Goal: Download file/media

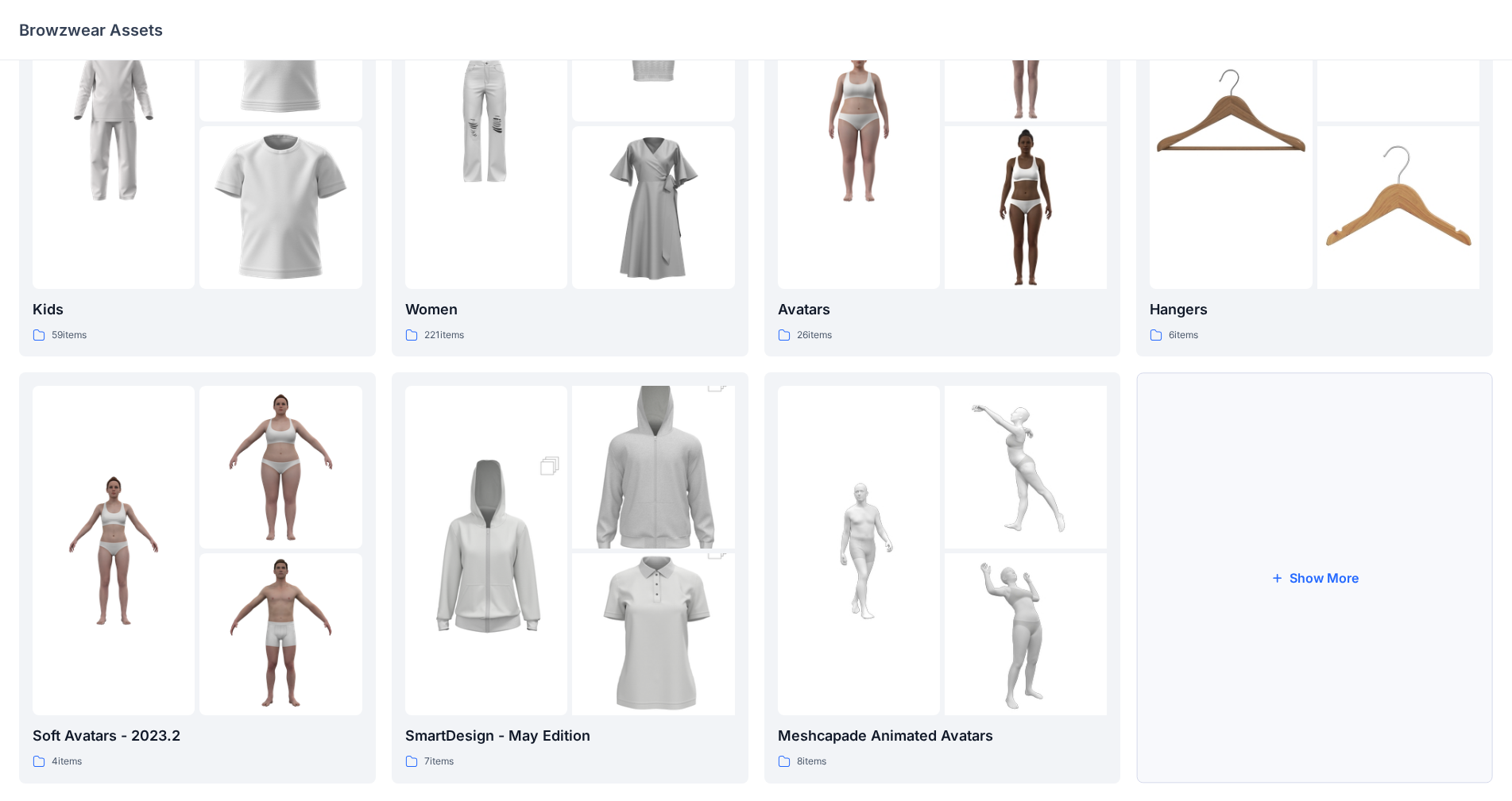
scroll to position [159, 0]
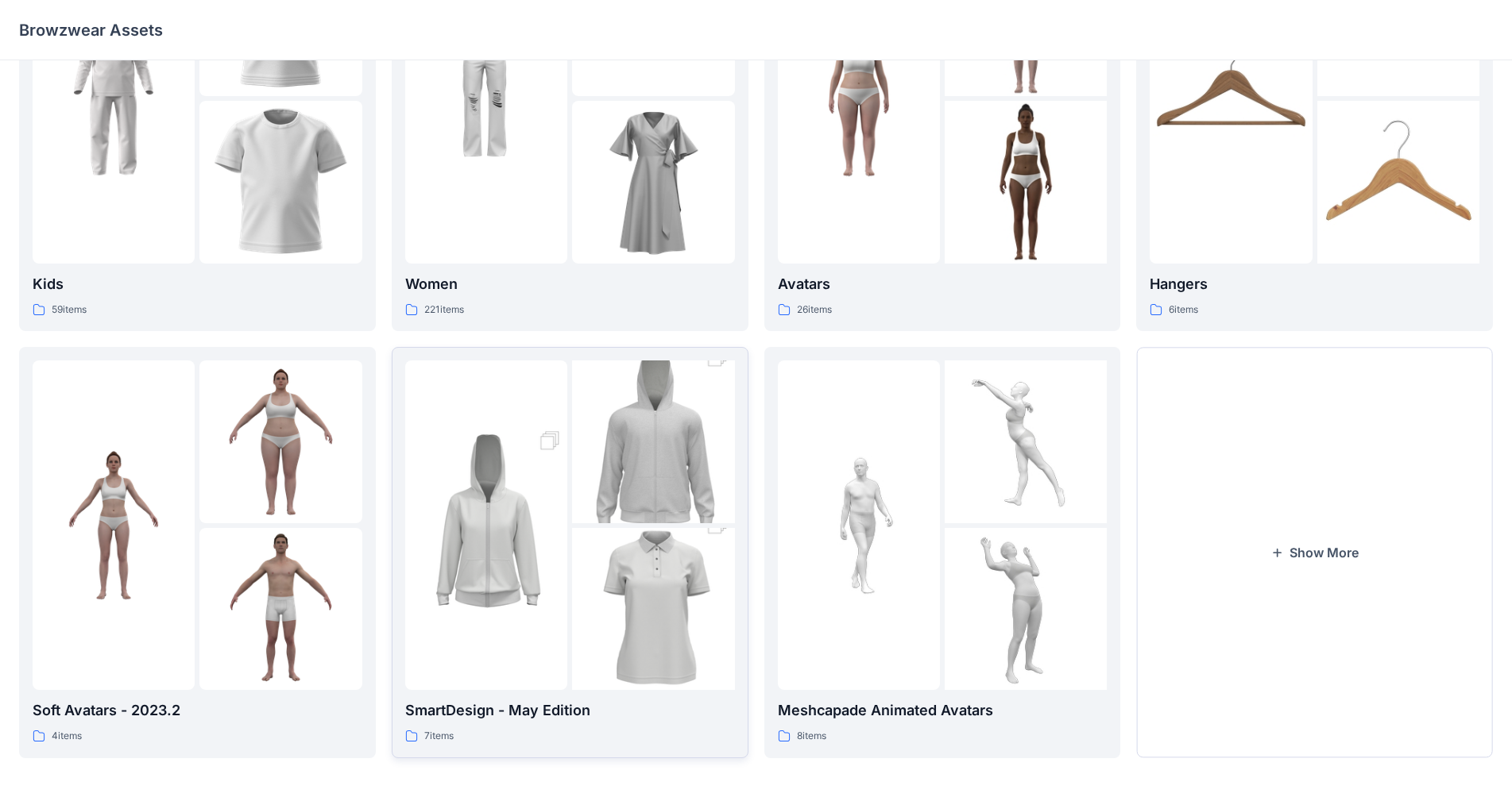
click at [487, 588] on img at bounding box center [486, 525] width 162 height 244
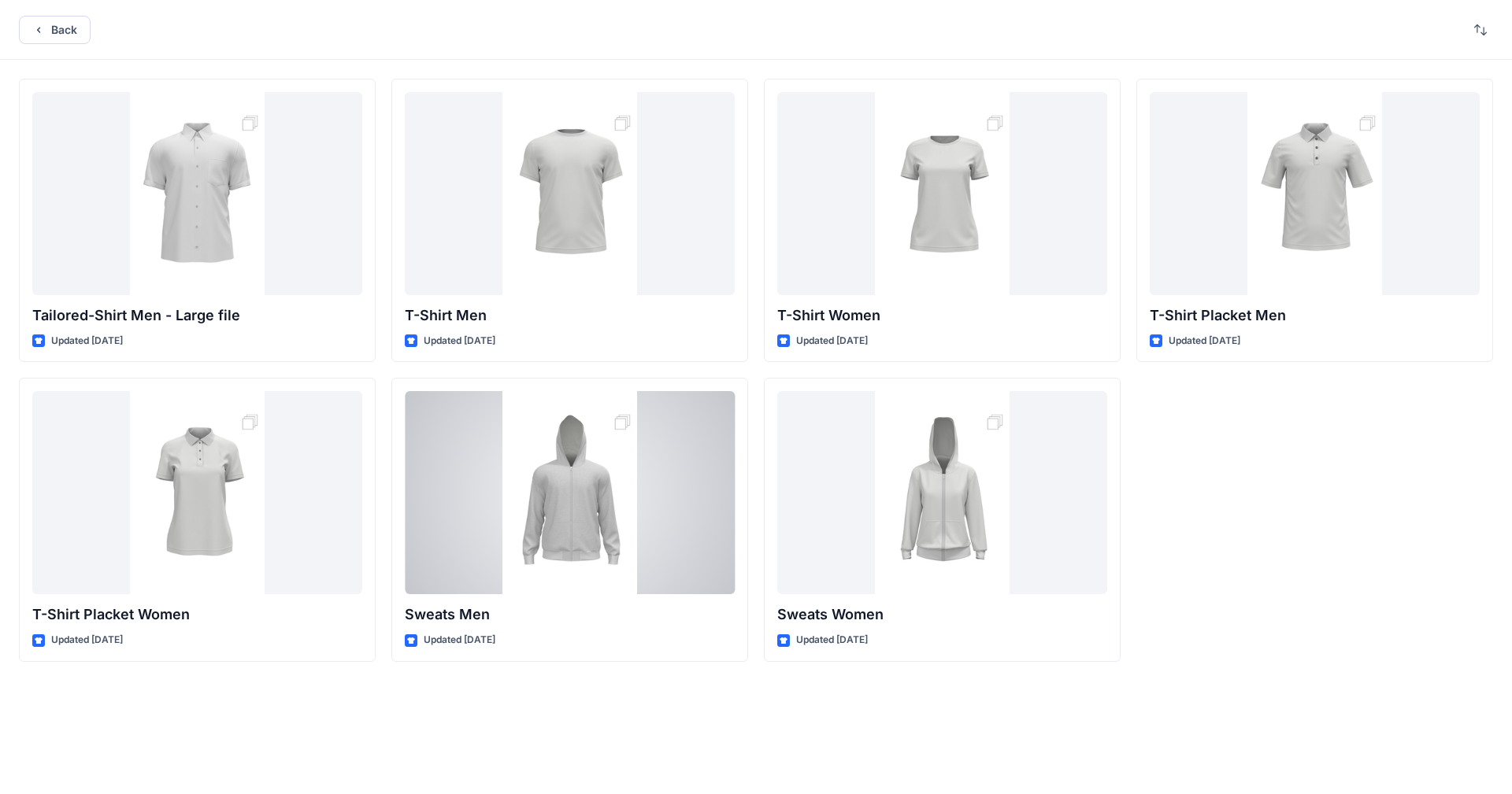
click at [467, 584] on div at bounding box center [570, 493] width 330 height 203
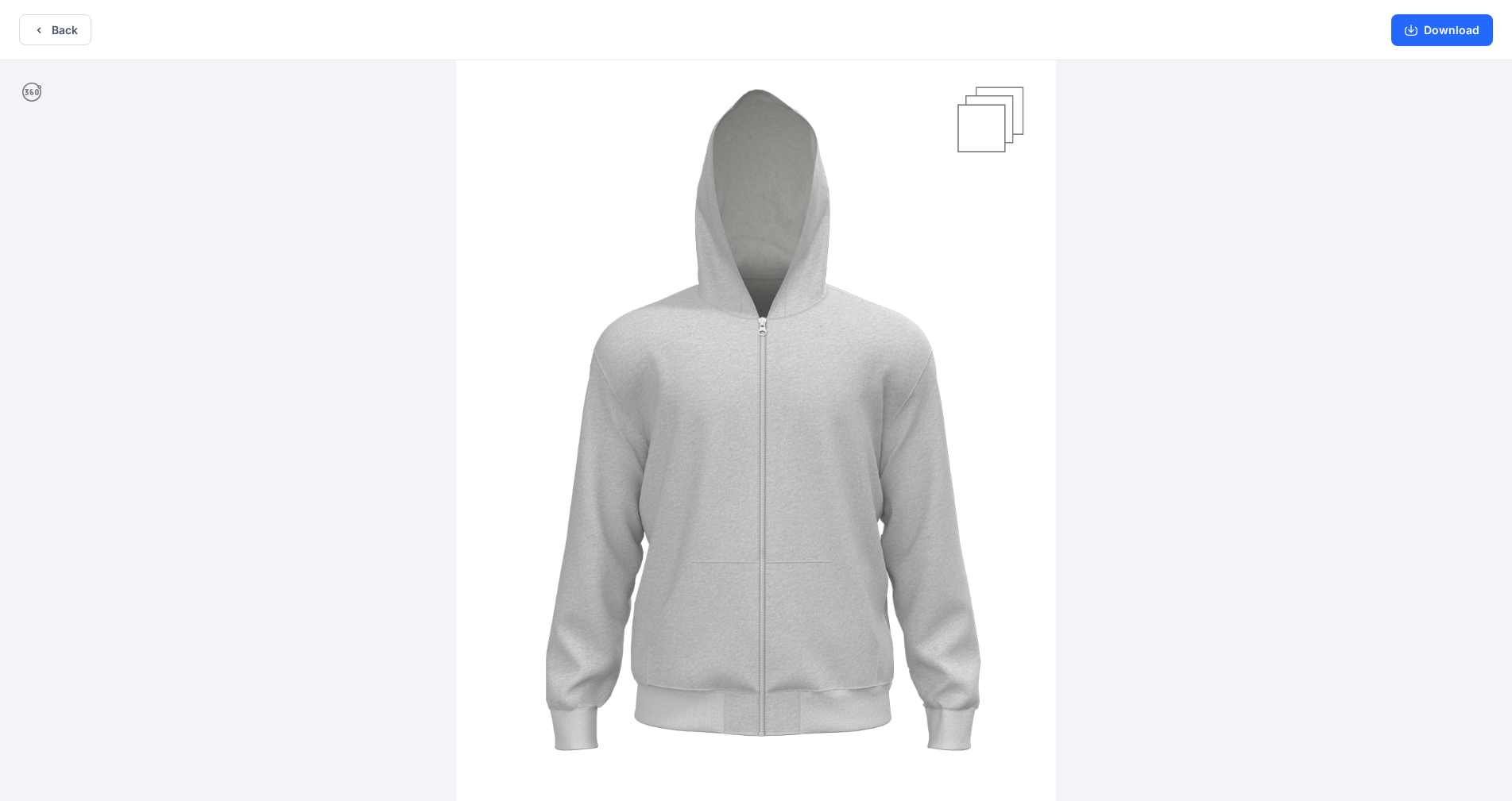
click at [793, 130] on img at bounding box center [756, 432] width 600 height 899
click at [793, 32] on button "Download" at bounding box center [1442, 30] width 102 height 32
click at [30, 32] on button "Back" at bounding box center [55, 29] width 72 height 31
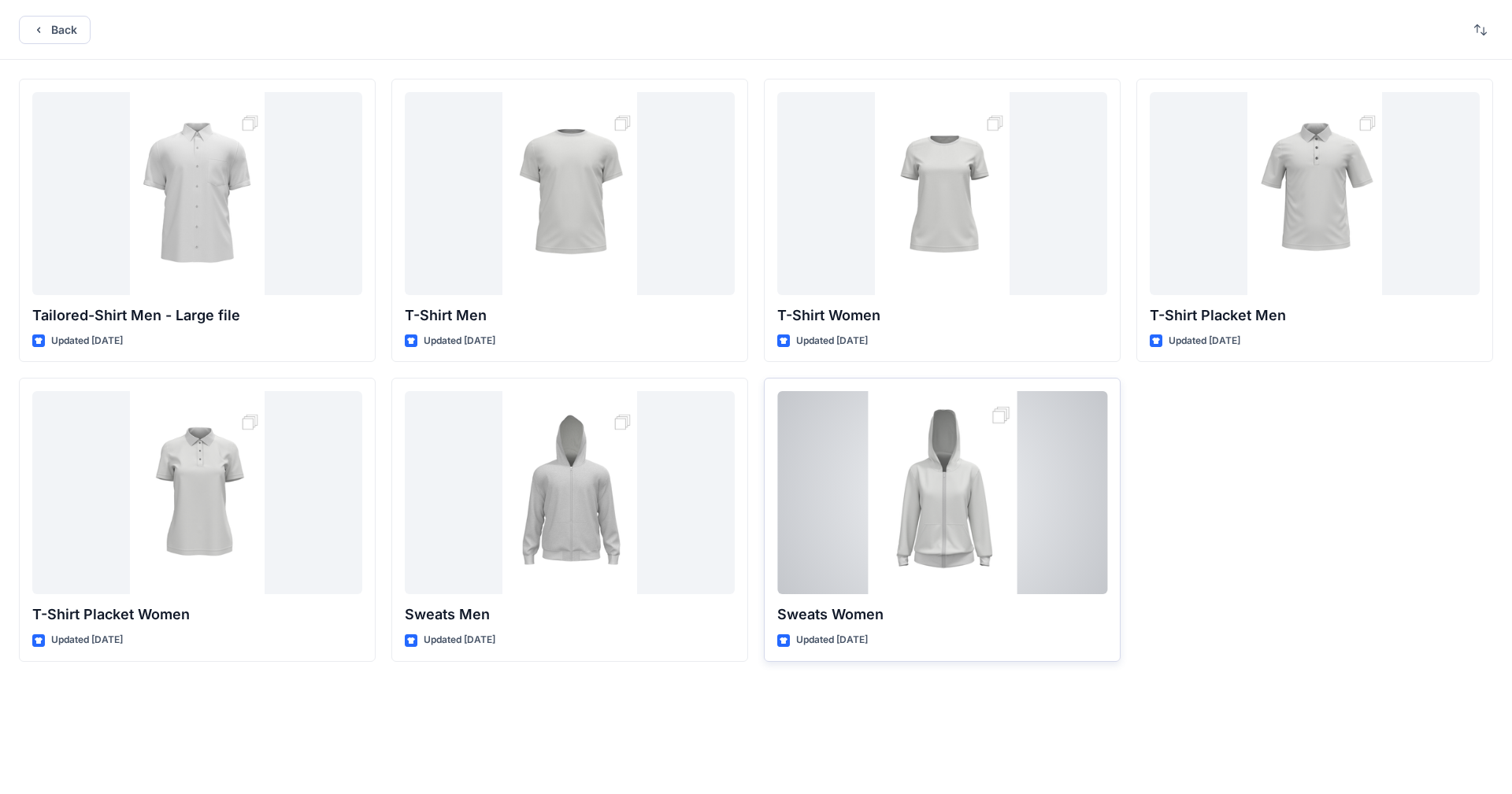
click at [786, 514] on div at bounding box center [943, 493] width 330 height 203
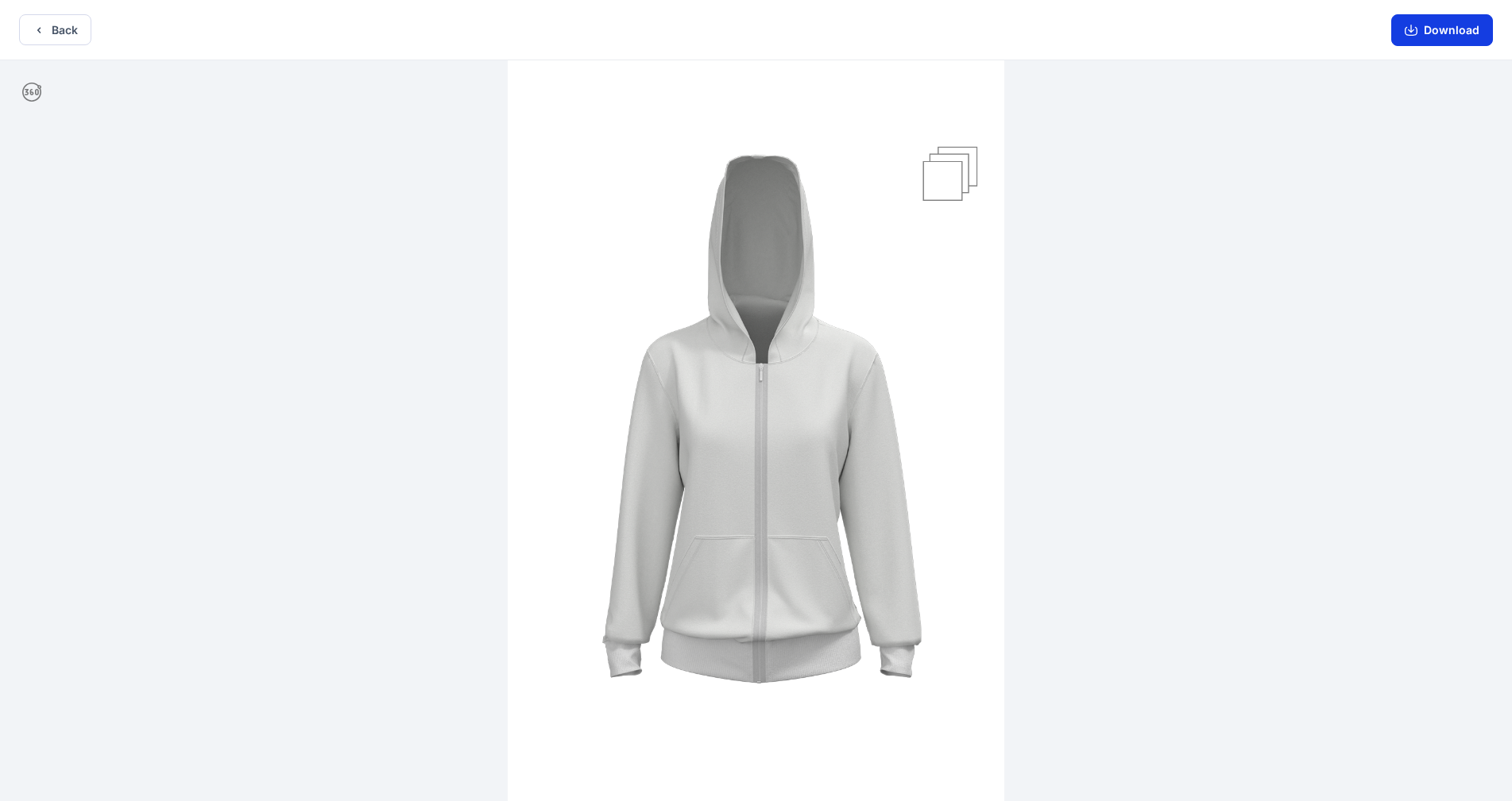
click at [793, 30] on button "Download" at bounding box center [1442, 30] width 102 height 32
click at [54, 30] on button "Back" at bounding box center [55, 29] width 72 height 31
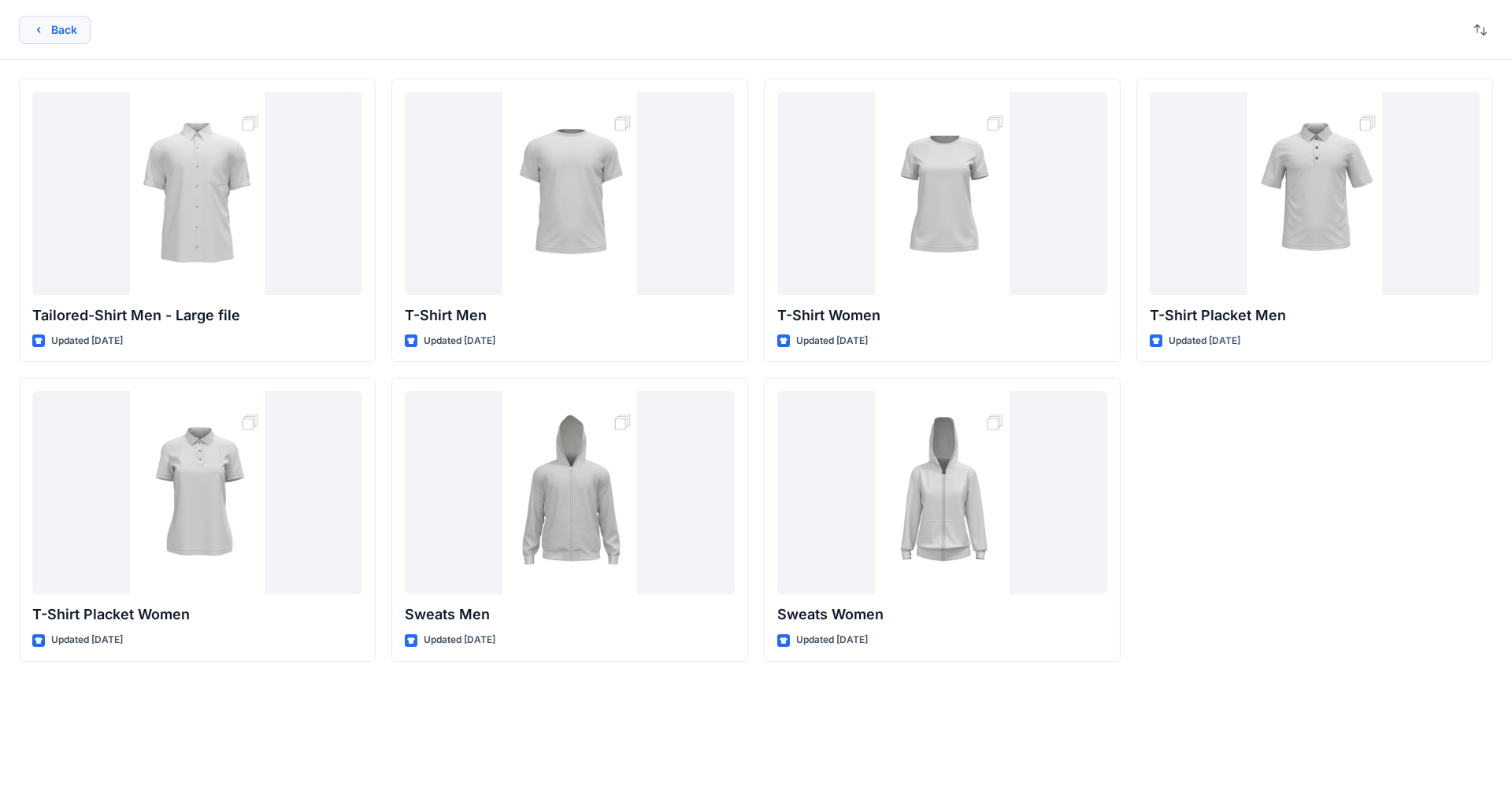
click at [63, 33] on button "Back" at bounding box center [55, 30] width 71 height 29
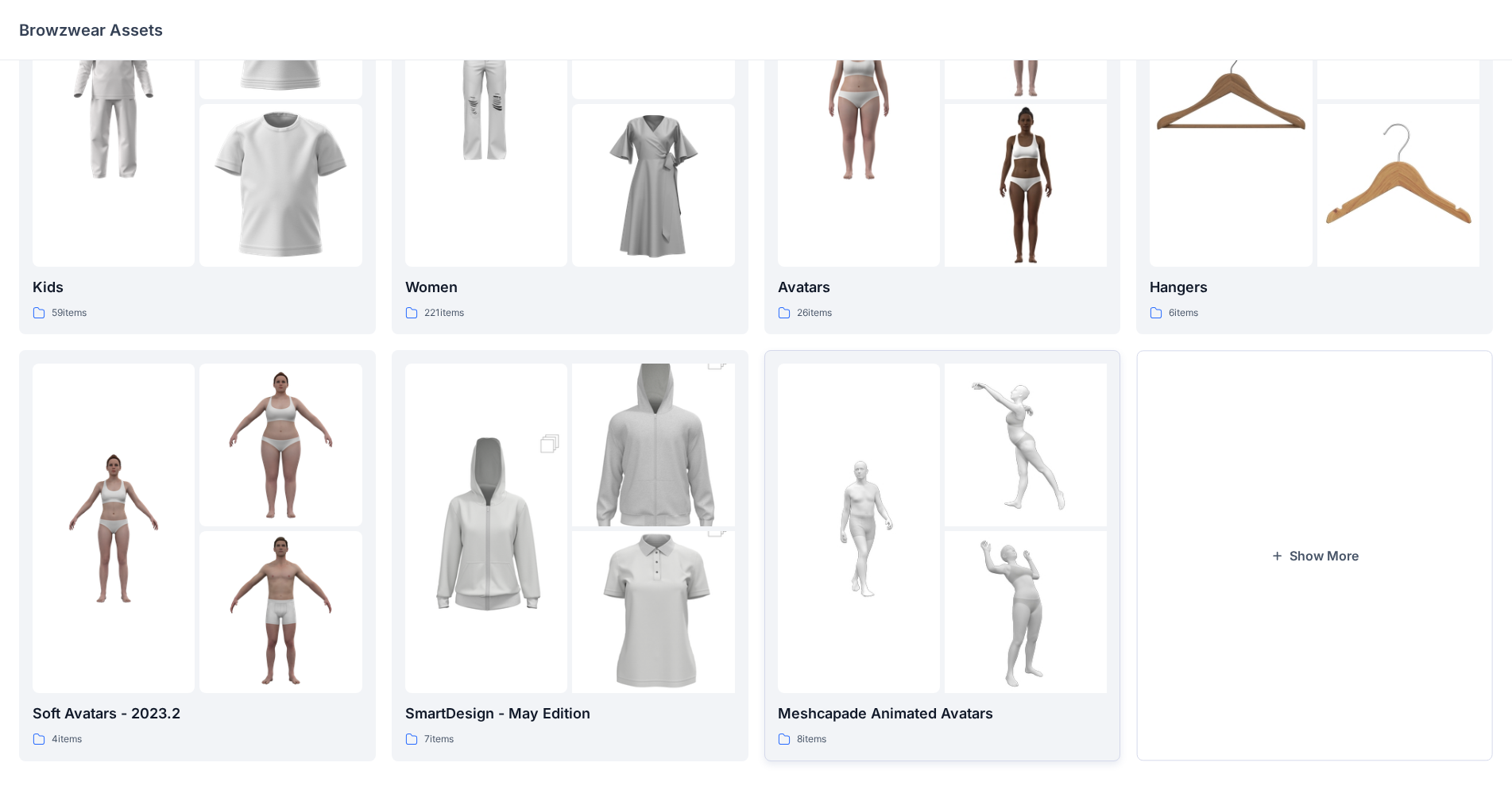
scroll to position [160, 0]
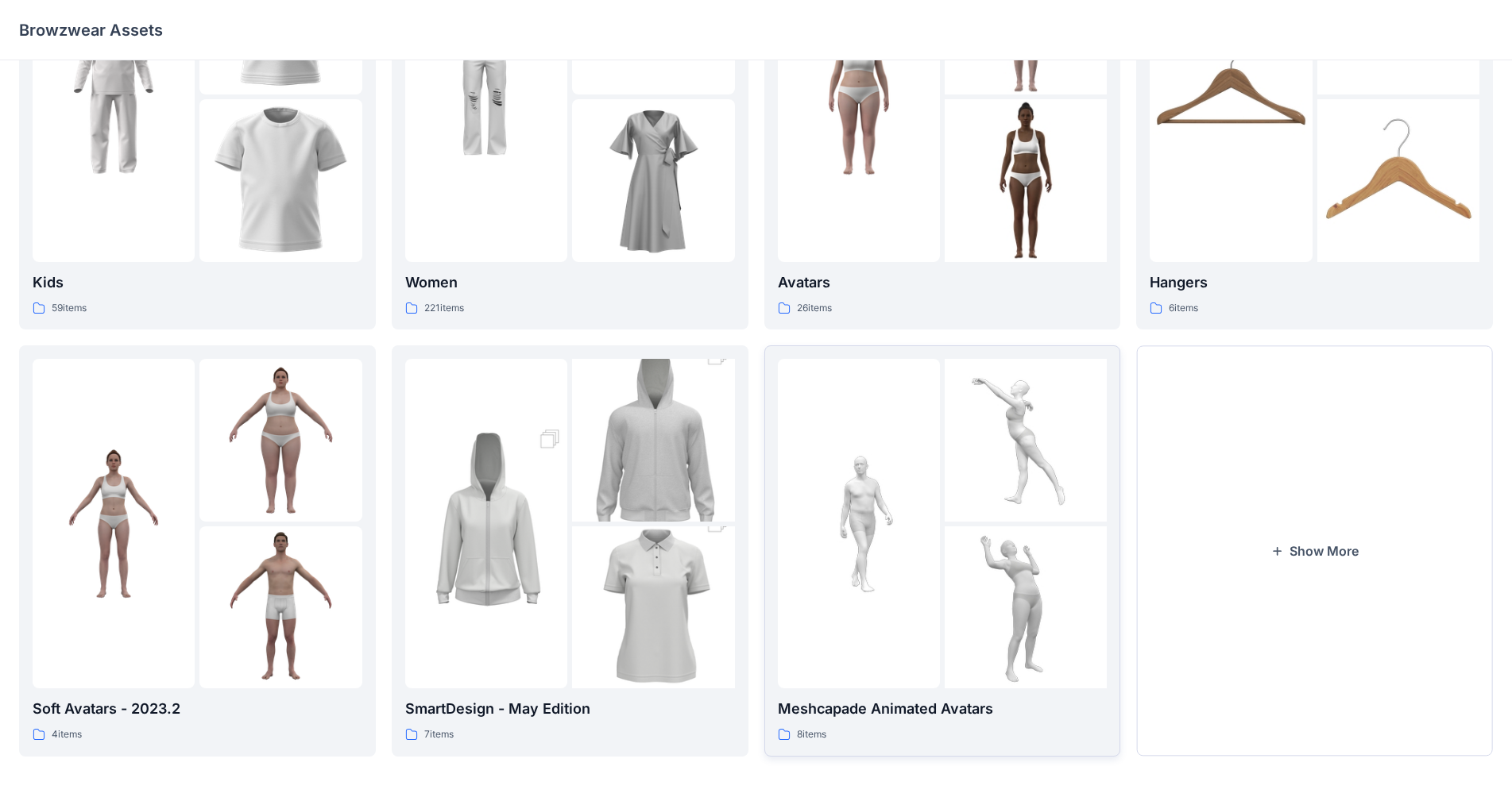
click at [793, 471] on img at bounding box center [858, 523] width 162 height 162
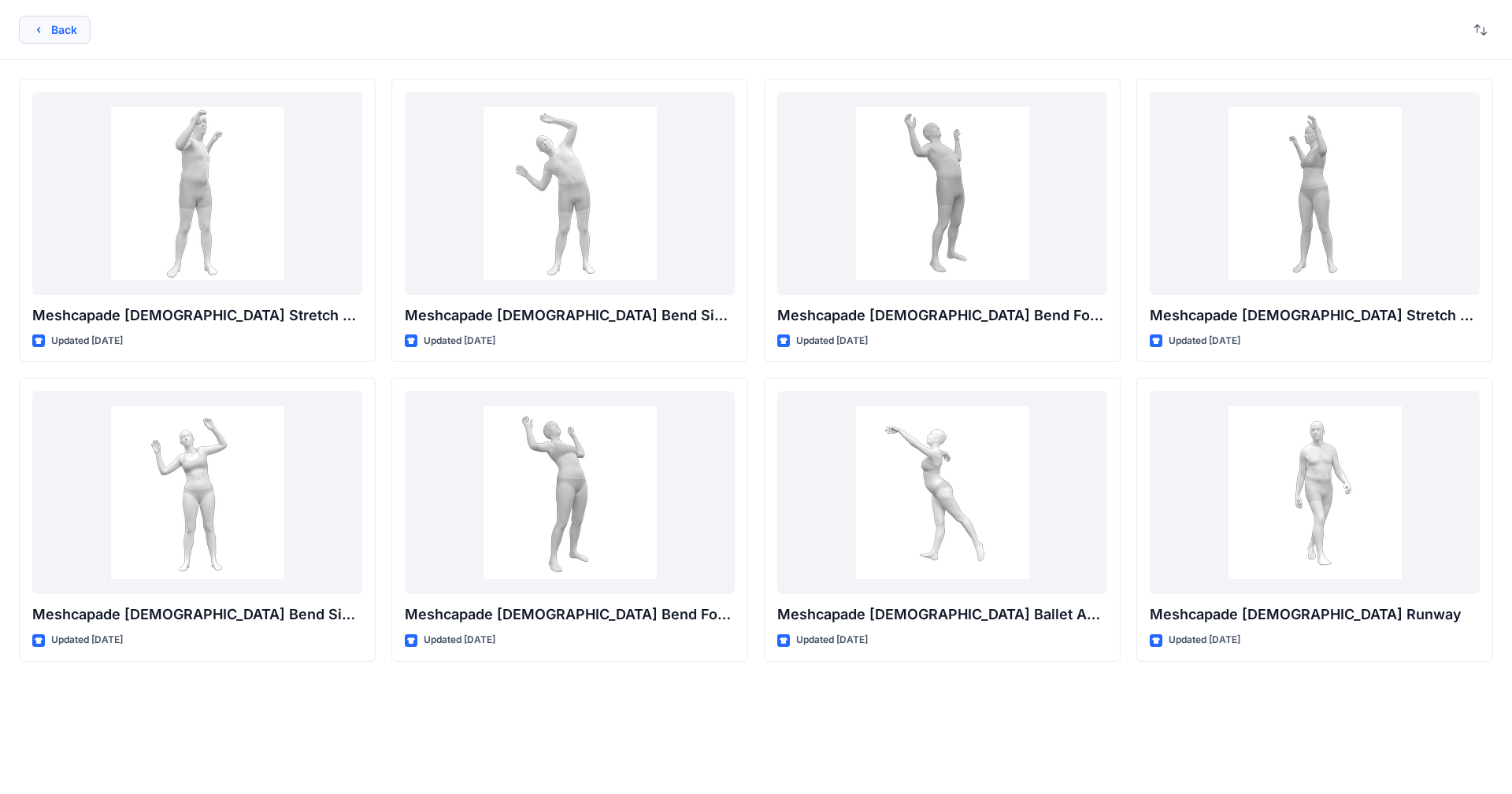
click at [34, 36] on icon "button" at bounding box center [38, 30] width 13 height 13
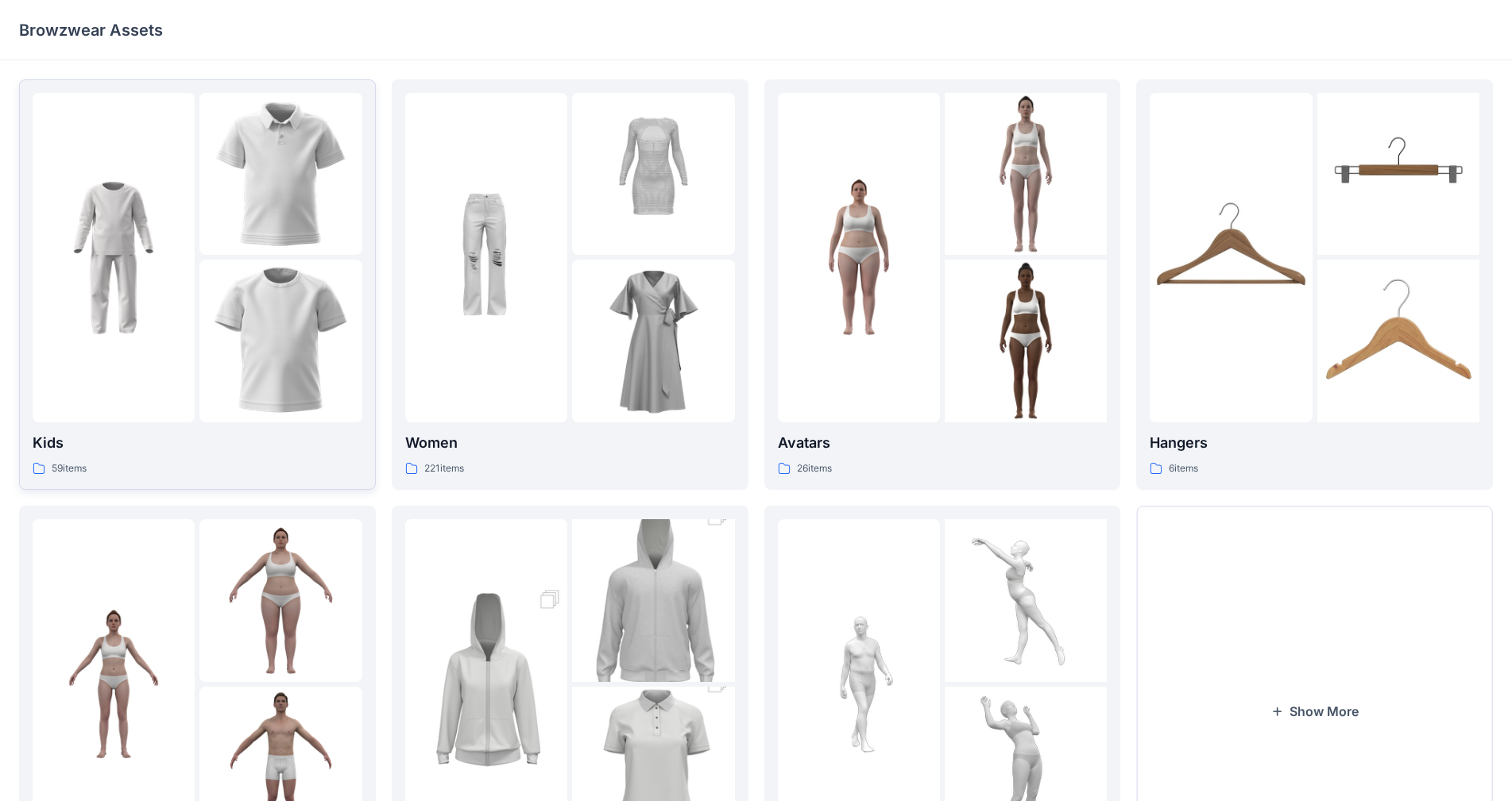
click at [117, 299] on img at bounding box center [113, 257] width 162 height 162
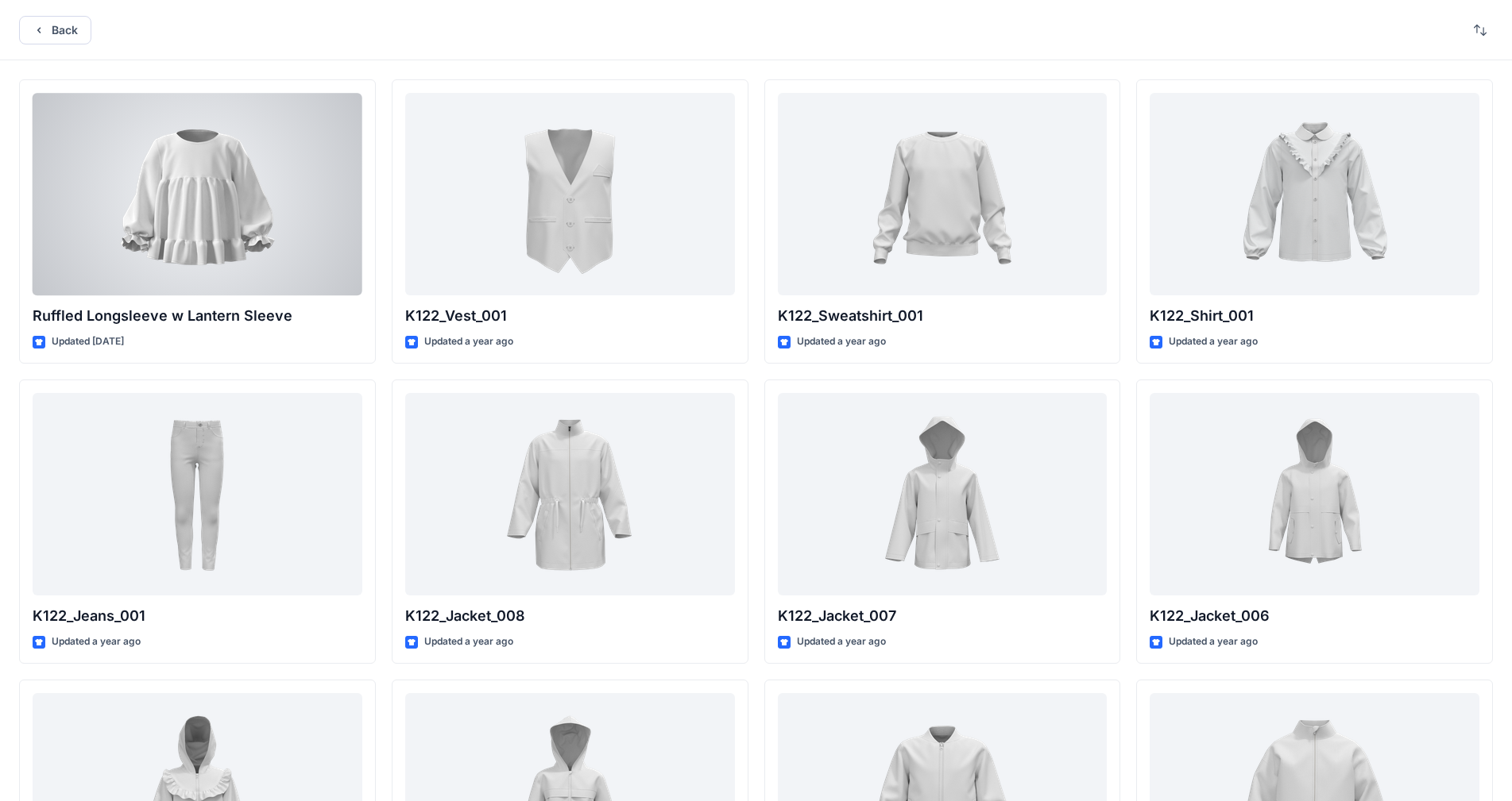
drag, startPoint x: 188, startPoint y: 216, endPoint x: 867, endPoint y: 251, distance: 679.9
click at [188, 216] on div at bounding box center [197, 194] width 330 height 202
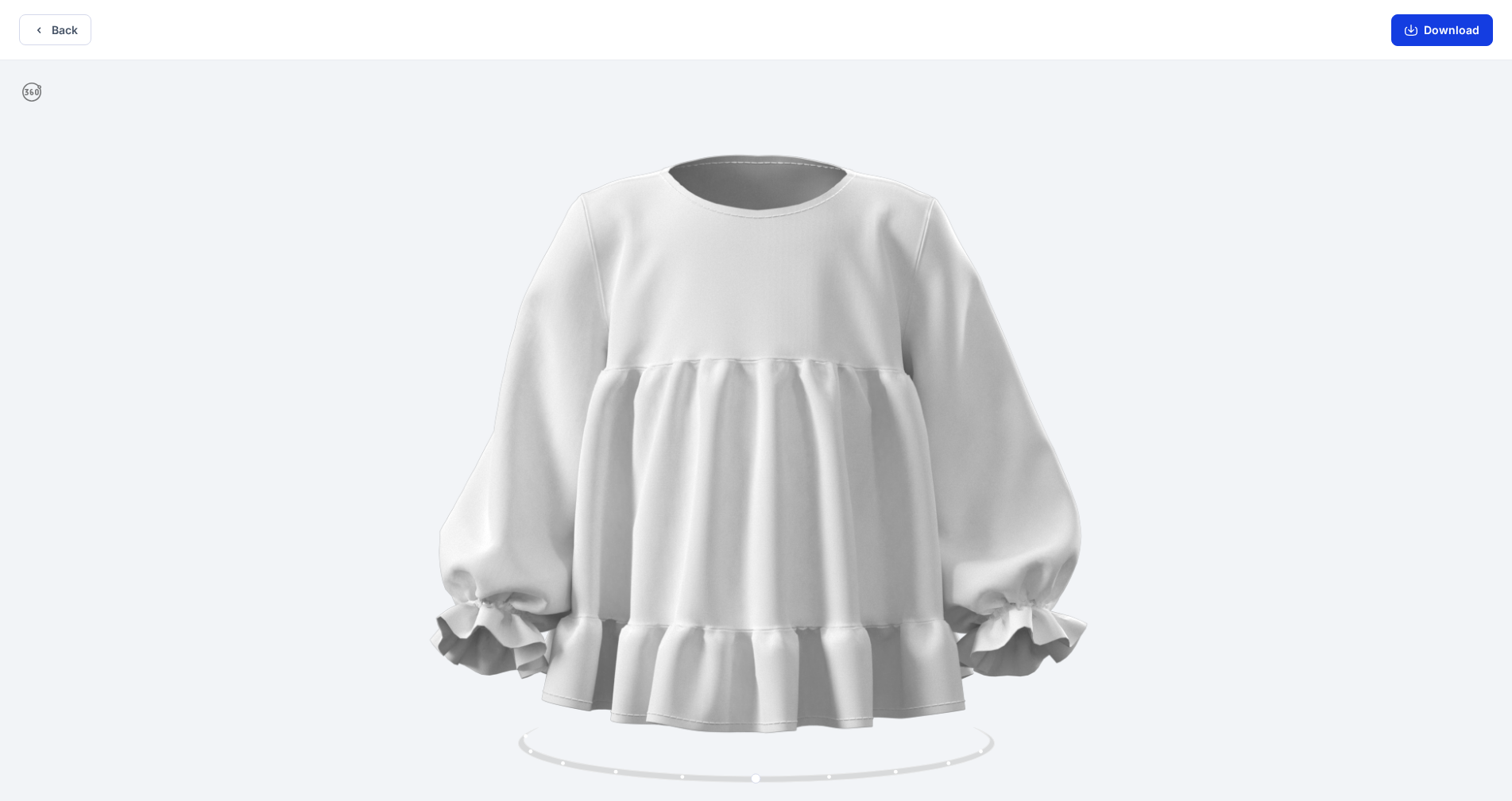
click at [793, 30] on button "Download" at bounding box center [1442, 30] width 102 height 32
